Goal: Navigation & Orientation: Find specific page/section

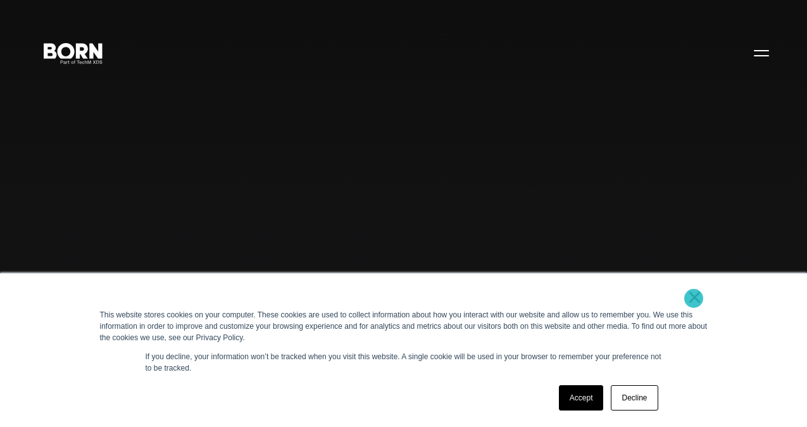
click at [694, 298] on link "×" at bounding box center [695, 296] width 15 height 11
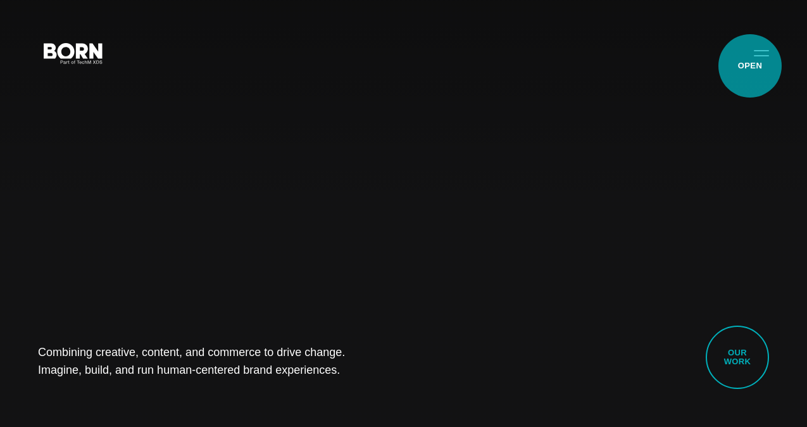
click at [748, 66] on button "Primary Menu" at bounding box center [761, 52] width 30 height 27
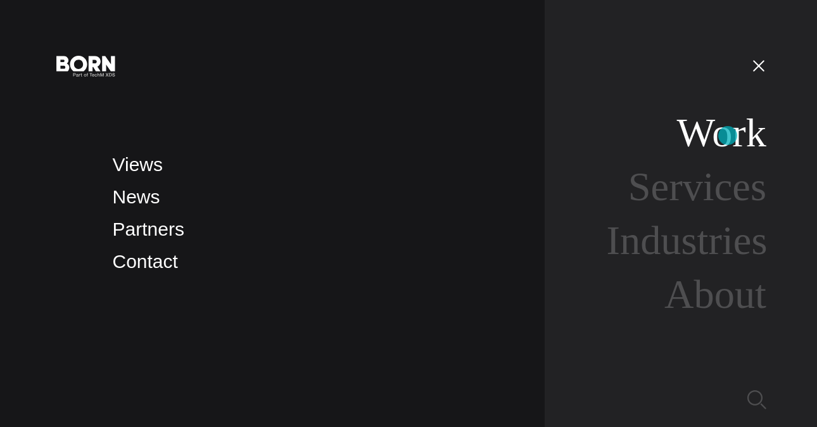
click at [727, 135] on link "Work" at bounding box center [722, 132] width 90 height 45
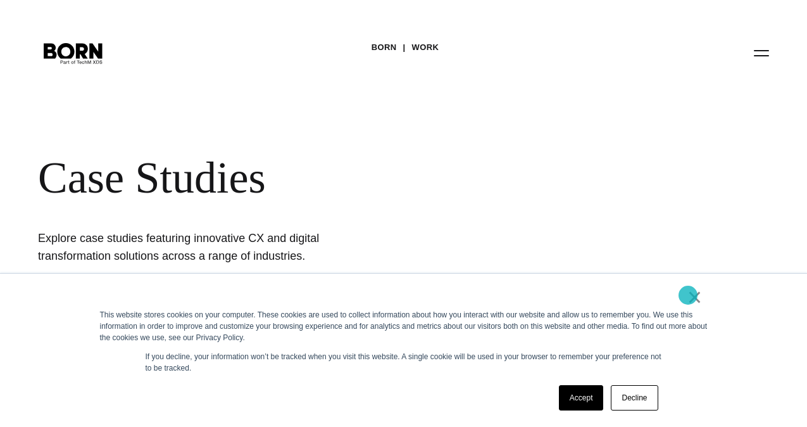
click at [688, 295] on link "×" at bounding box center [695, 296] width 15 height 11
